Goal: Task Accomplishment & Management: Manage account settings

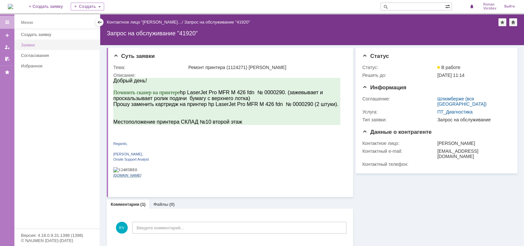
click at [50, 48] on link "Заявки" at bounding box center [58, 45] width 80 height 10
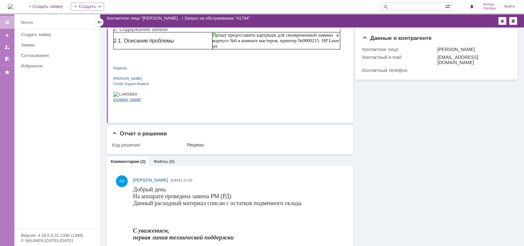
scroll to position [98, 0]
